Goal: Information Seeking & Learning: Learn about a topic

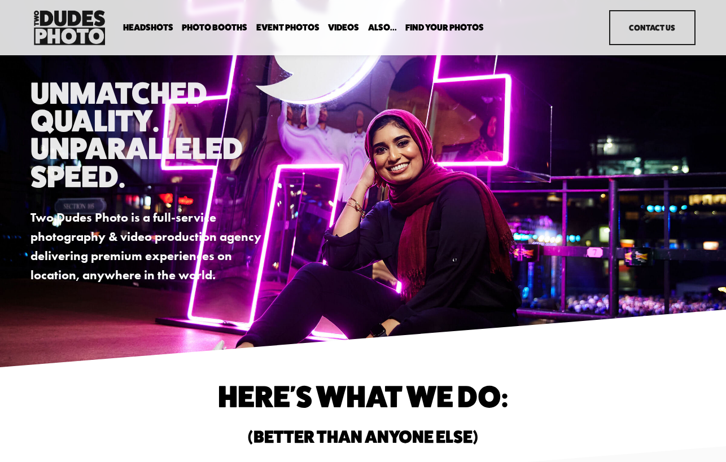
click at [0, 0] on span "In Your Office" at bounding box center [0, 0] width 0 height 0
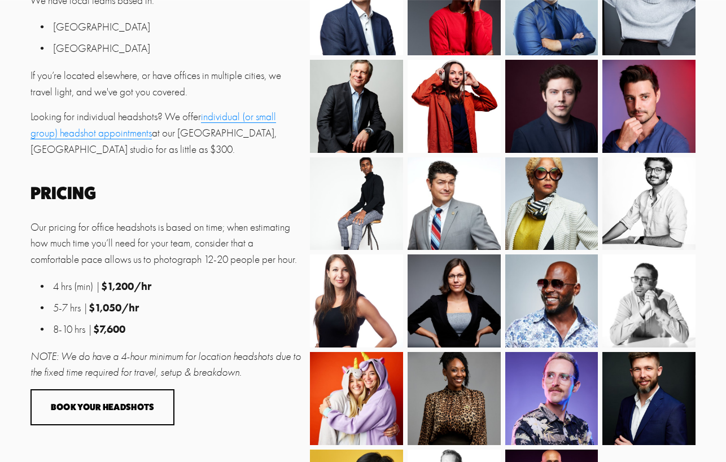
scroll to position [469, 0]
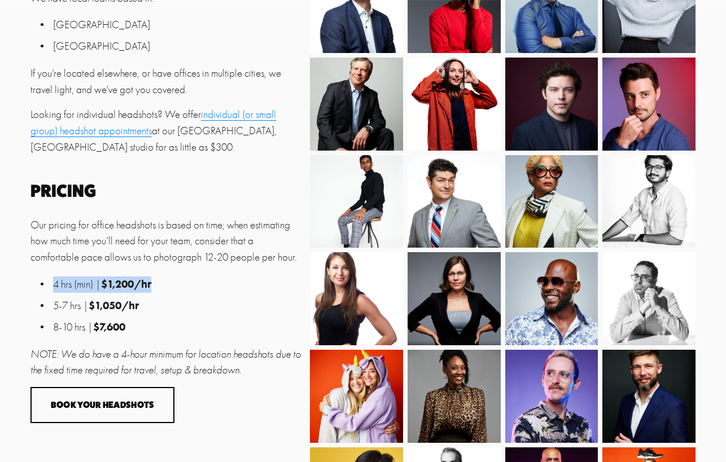
drag, startPoint x: 176, startPoint y: 305, endPoint x: 49, endPoint y: 294, distance: 128.1
click at [49, 294] on ul "4 hrs (min) | $1,200/hr 5-7 hrs | $1,050/hr 8-10 hrs | $7,600" at bounding box center [166, 306] width 273 height 59
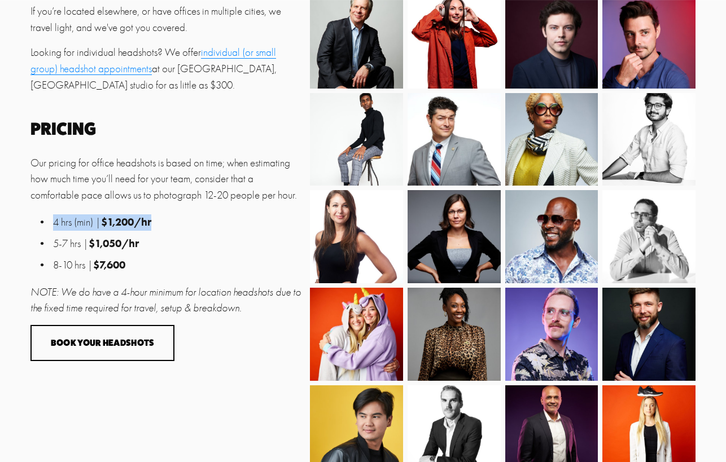
scroll to position [540, 0]
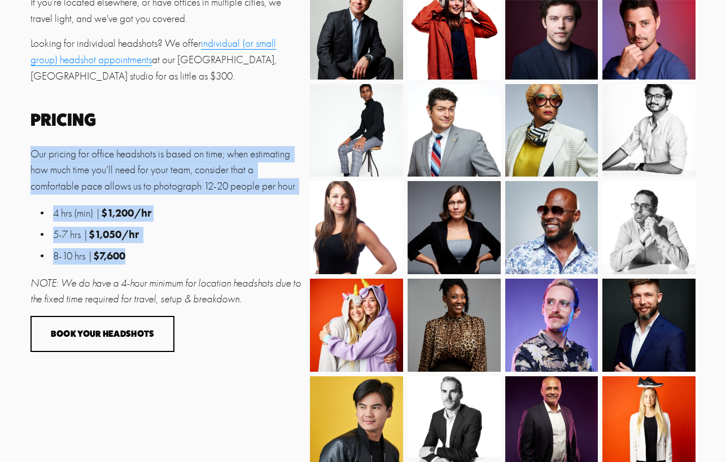
drag, startPoint x: 141, startPoint y: 281, endPoint x: 29, endPoint y: 176, distance: 153.8
click at [29, 176] on div "Your image is your brand. Bring the whole office. We'll be done by lunch. When …" at bounding box center [363, 110] width 726 height 933
copy div "Our pricing for office headshots is based on time; when estimating how much tim…"
click at [276, 194] on p "Our pricing for office headshots is based on time; when estimating how much tim…" at bounding box center [166, 170] width 273 height 49
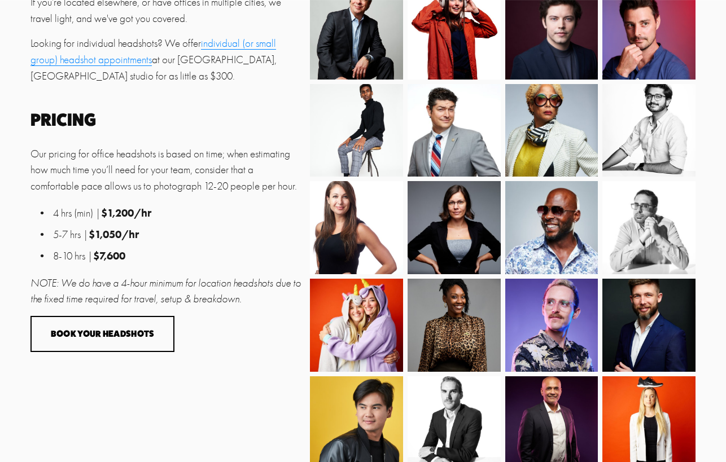
drag, startPoint x: 232, startPoint y: 172, endPoint x: 304, endPoint y: 204, distance: 78.6
click at [304, 204] on div "Your image is your brand. Bring the whole office. We'll be done by lunch. When …" at bounding box center [363, 110] width 726 height 933
copy p "when estimating how much time you’ll need for your team, consider that a comfor…"
